Goal: Task Accomplishment & Management: Manage account settings

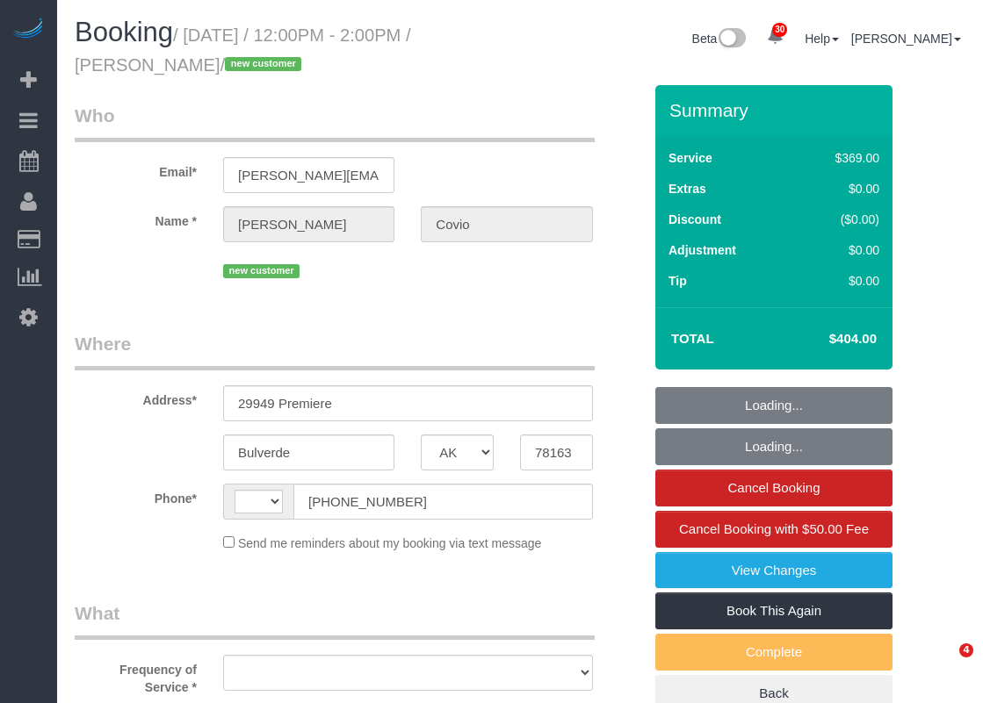
select select "[GEOGRAPHIC_DATA]"
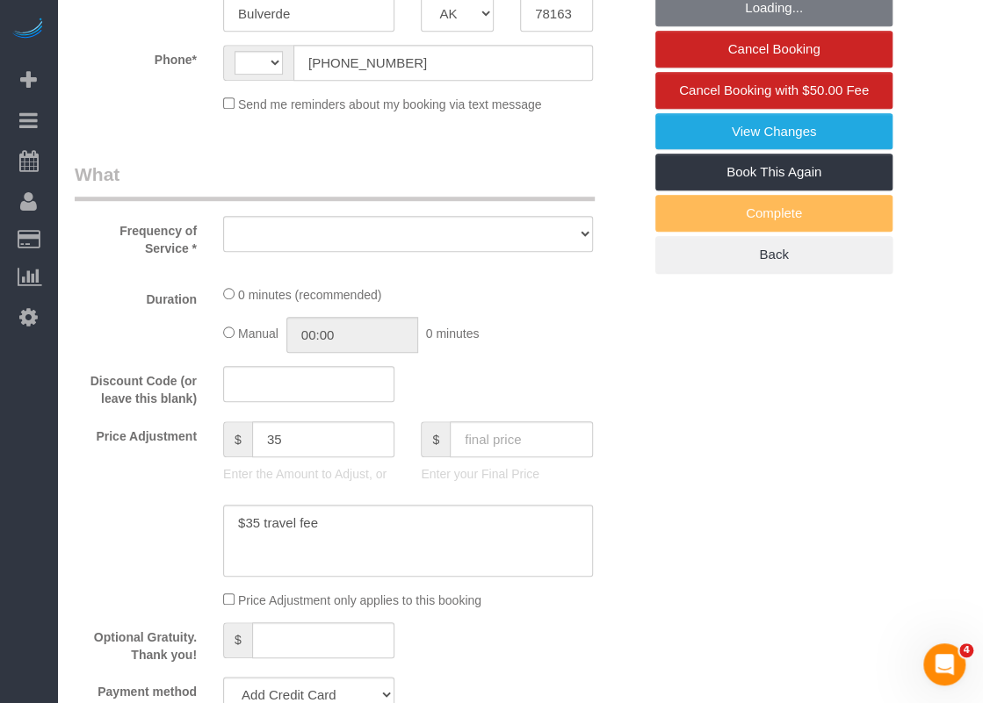
select select "string:[GEOGRAPHIC_DATA]"
select select "string:fspay-f9a79ca9-a6cd-4fe5-b860-d22918077a7b"
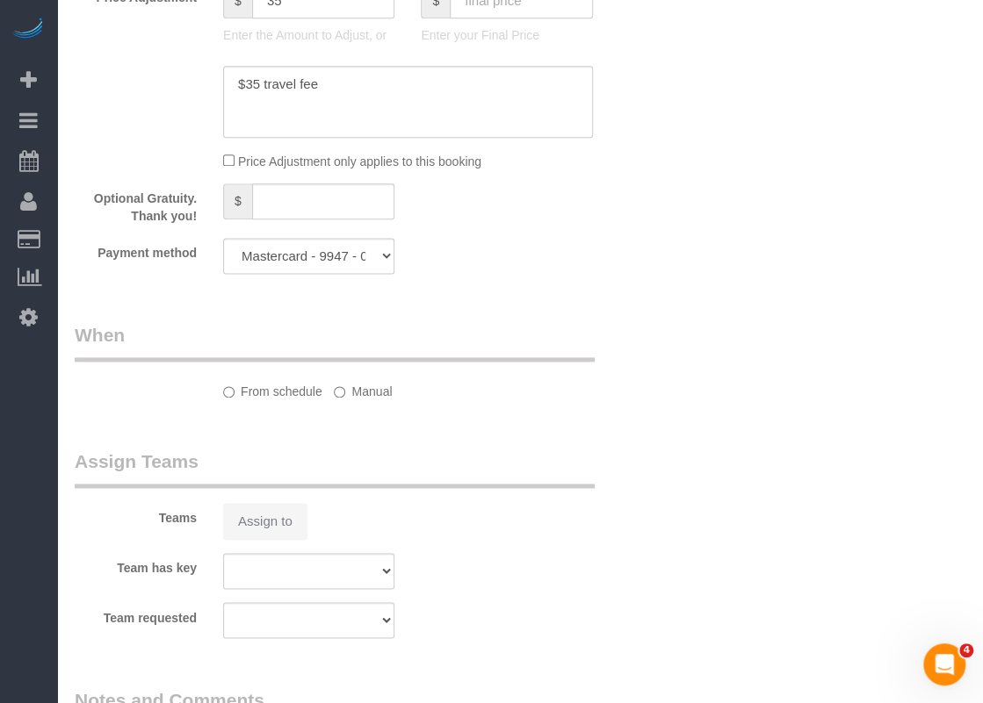
select select "object:1294"
select select "spot1"
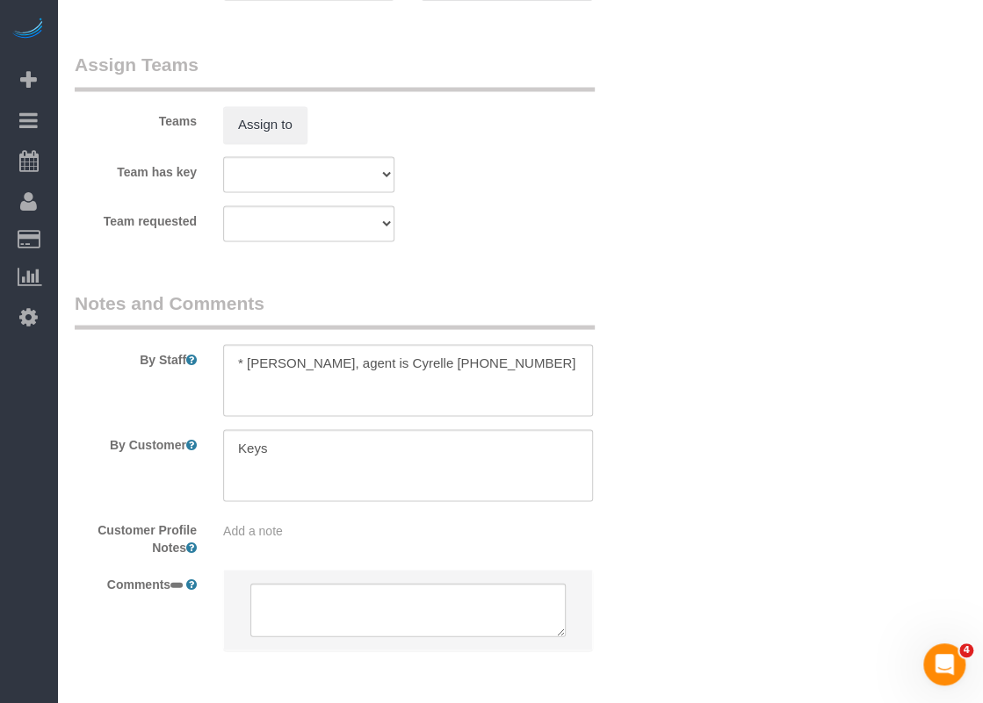
select select "3"
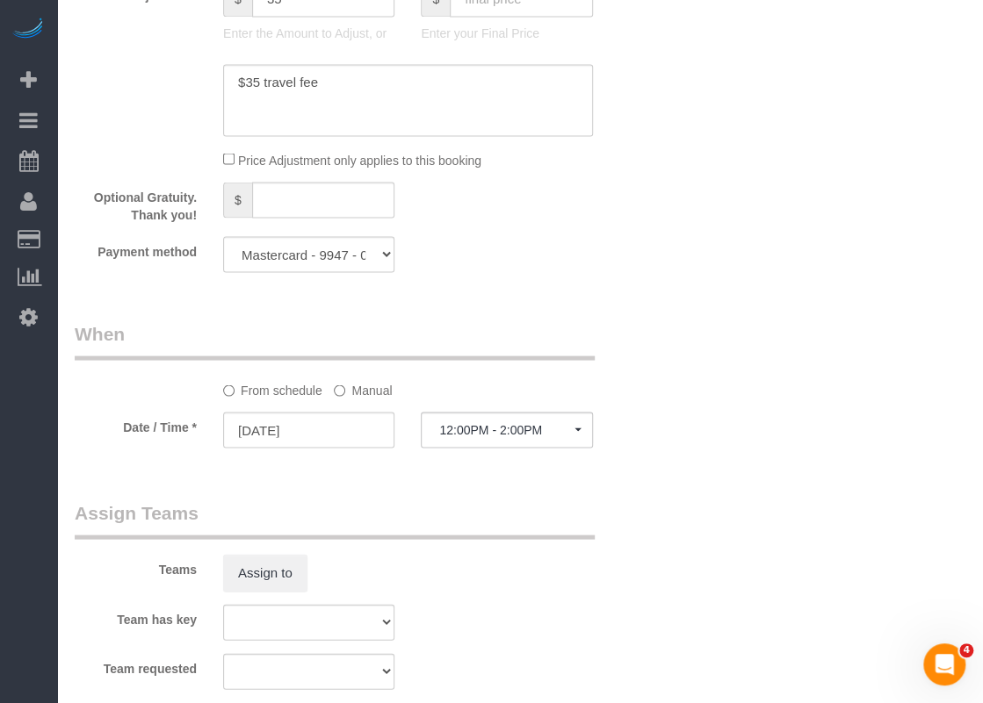
select select "object:1356"
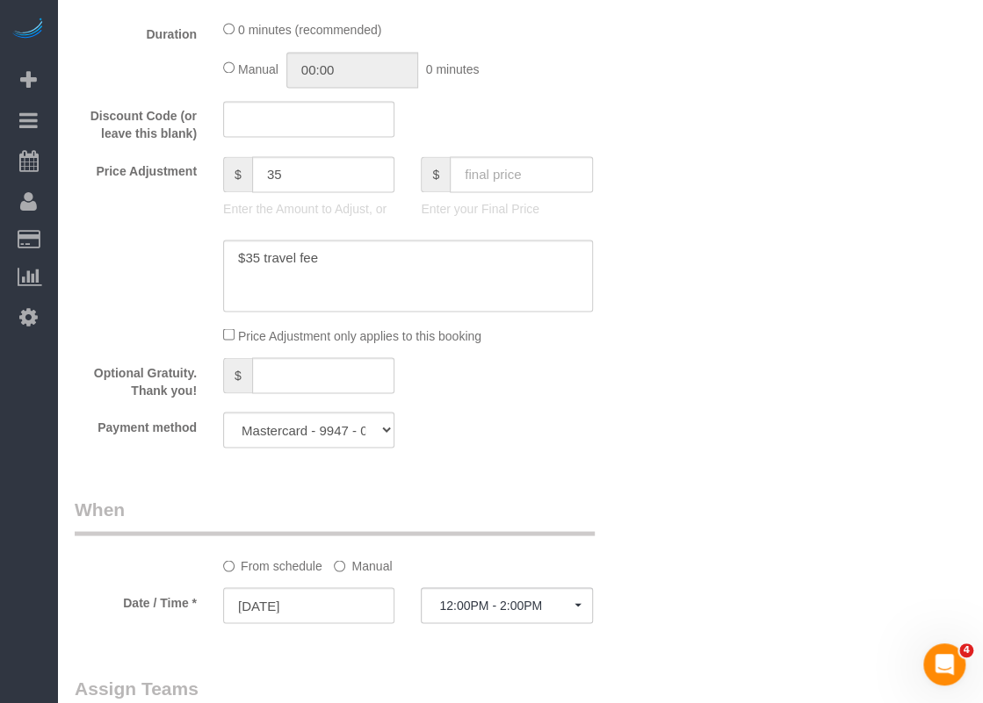
scroll to position [1415, 0]
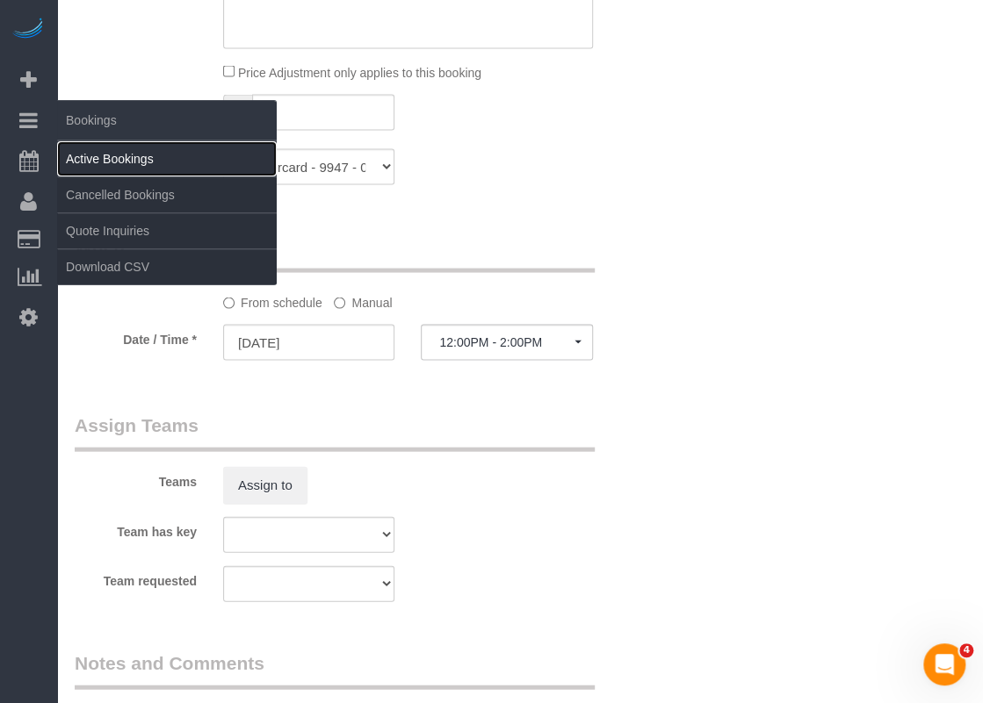
click at [77, 147] on link "Active Bookings" at bounding box center [167, 158] width 220 height 35
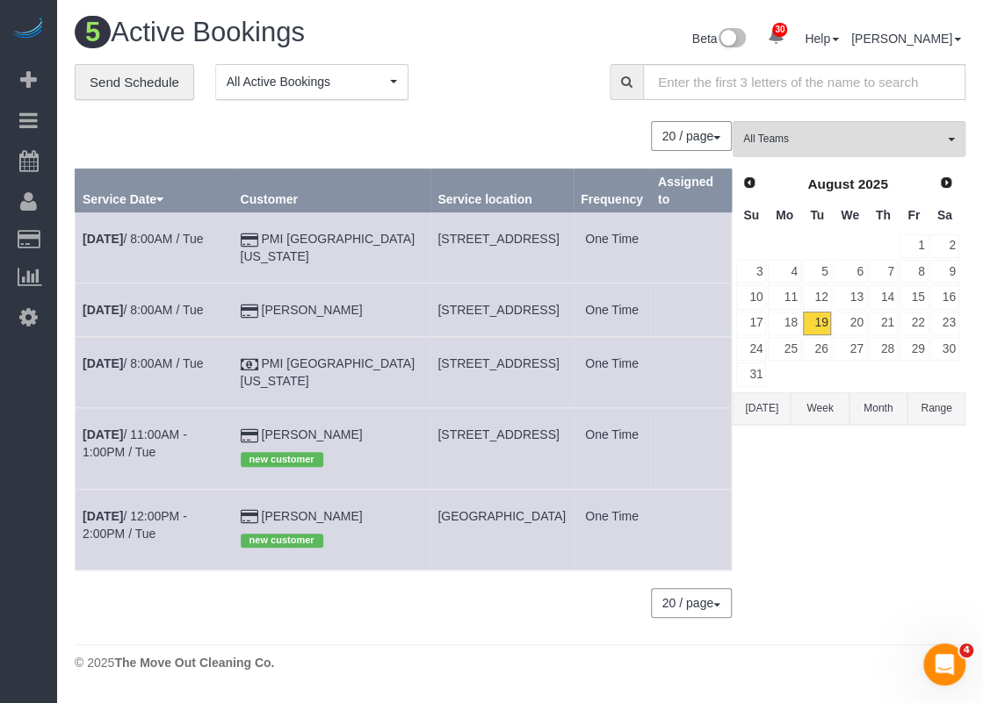
scroll to position [0, 0]
click at [163, 458] on td "[DATE] 11:00AM - 1:00PM / Tue" at bounding box center [155, 448] width 158 height 81
click at [164, 454] on link "[DATE] 11:00AM - 1:00PM / Tue" at bounding box center [135, 444] width 104 height 32
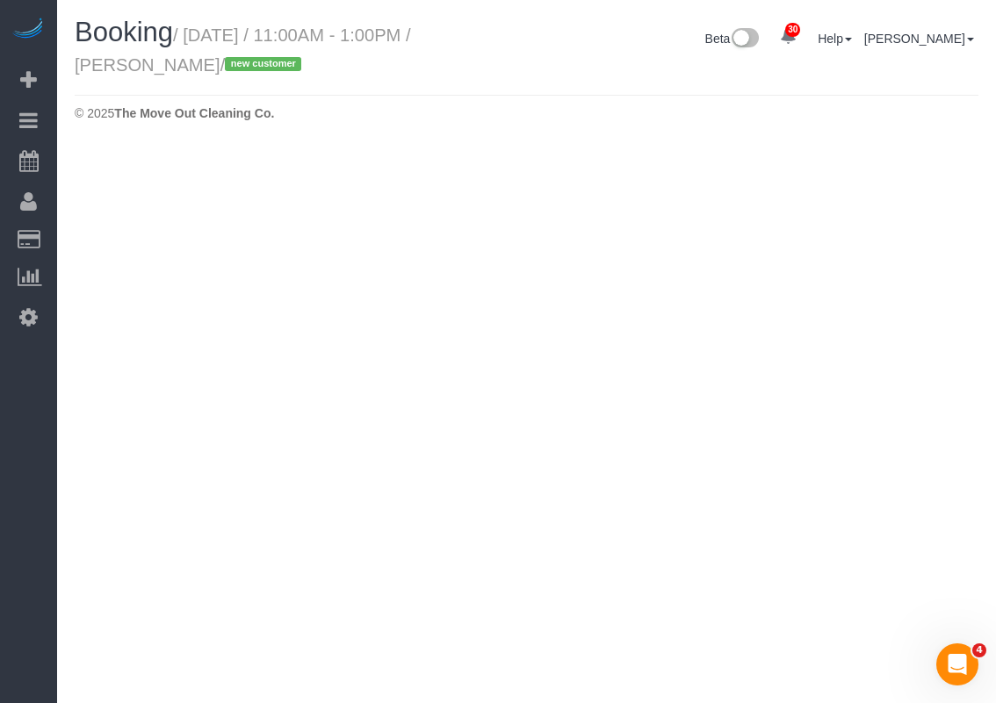
select select "[GEOGRAPHIC_DATA]"
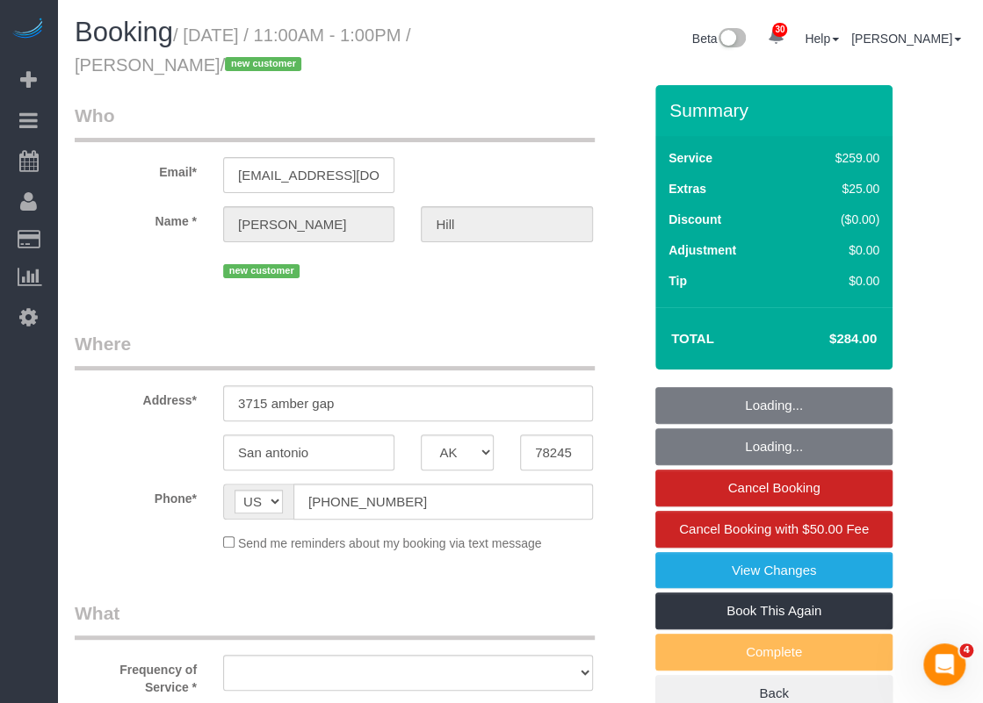
select select "object:2109"
select select "string:fspay-a305f5df-69b0-4211-8138-6c554d626397"
select select "3"
select select "object:2171"
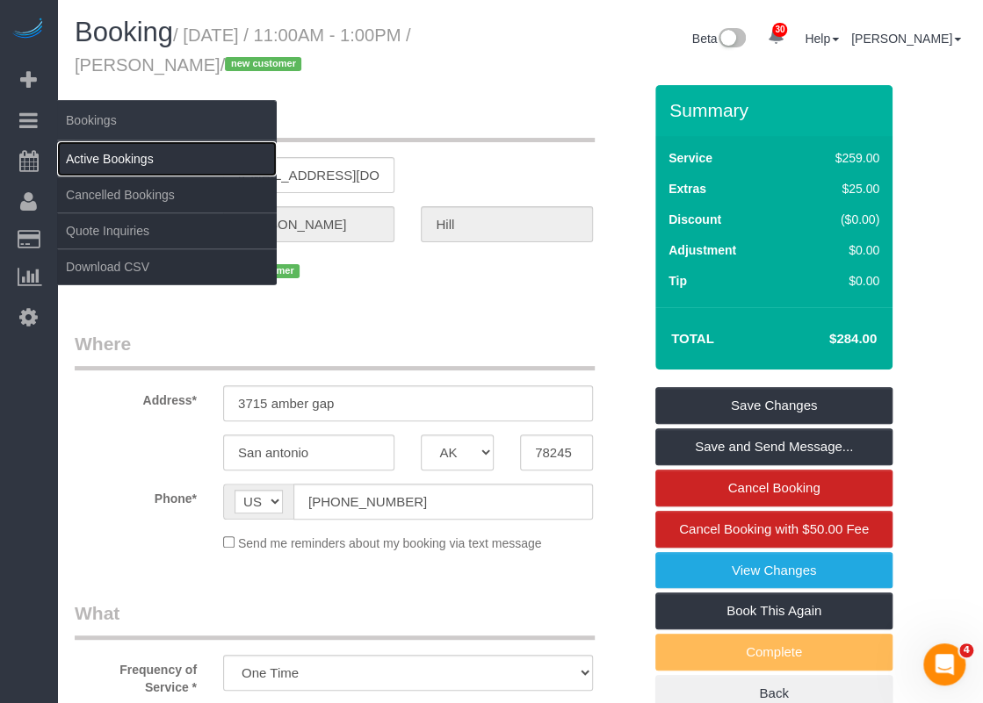
click at [83, 155] on link "Active Bookings" at bounding box center [167, 158] width 220 height 35
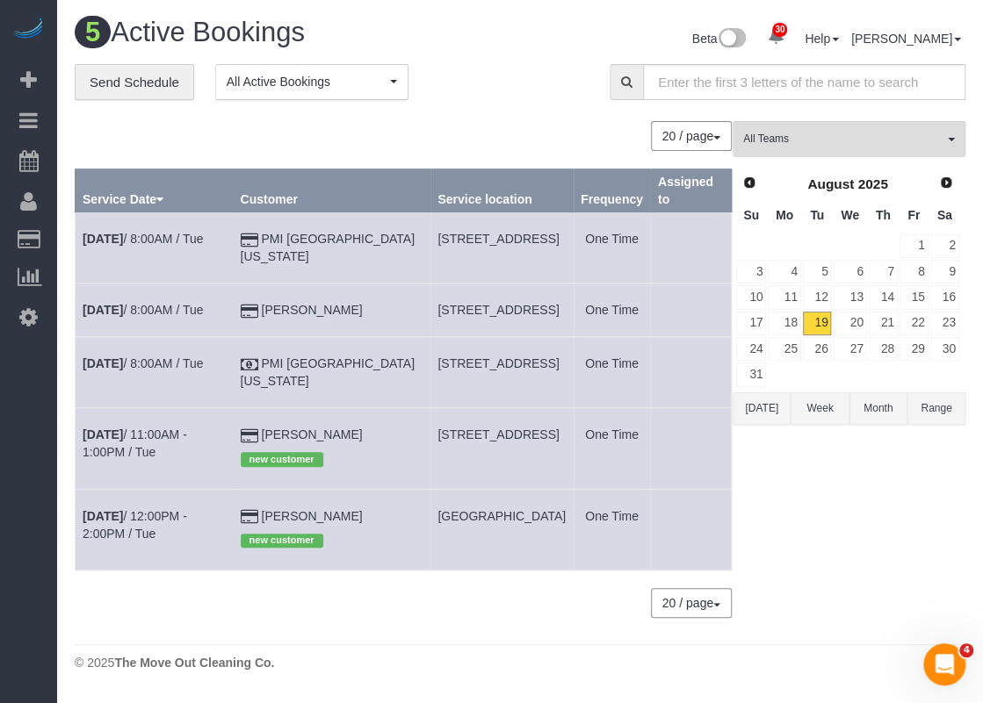
drag, startPoint x: 382, startPoint y: 381, endPoint x: 428, endPoint y: 394, distance: 47.5
click at [430, 394] on td "[STREET_ADDRESS]" at bounding box center [501, 372] width 143 height 71
copy span "[STREET_ADDRESS]"
